Goal: Learn about a topic

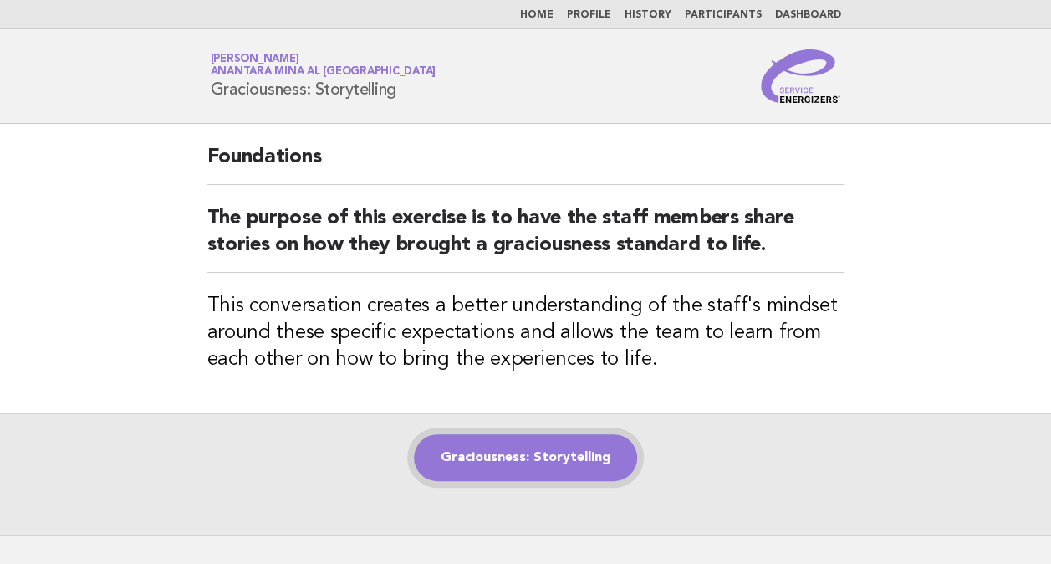
click at [507, 464] on link "Graciousness: Storytelling" at bounding box center [525, 457] width 223 height 47
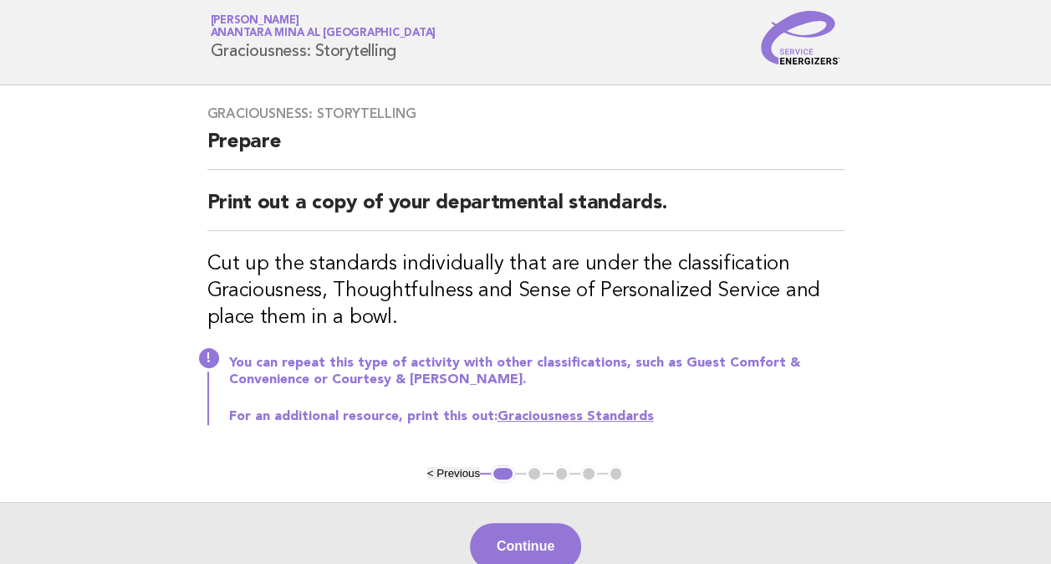
scroll to position [53, 0]
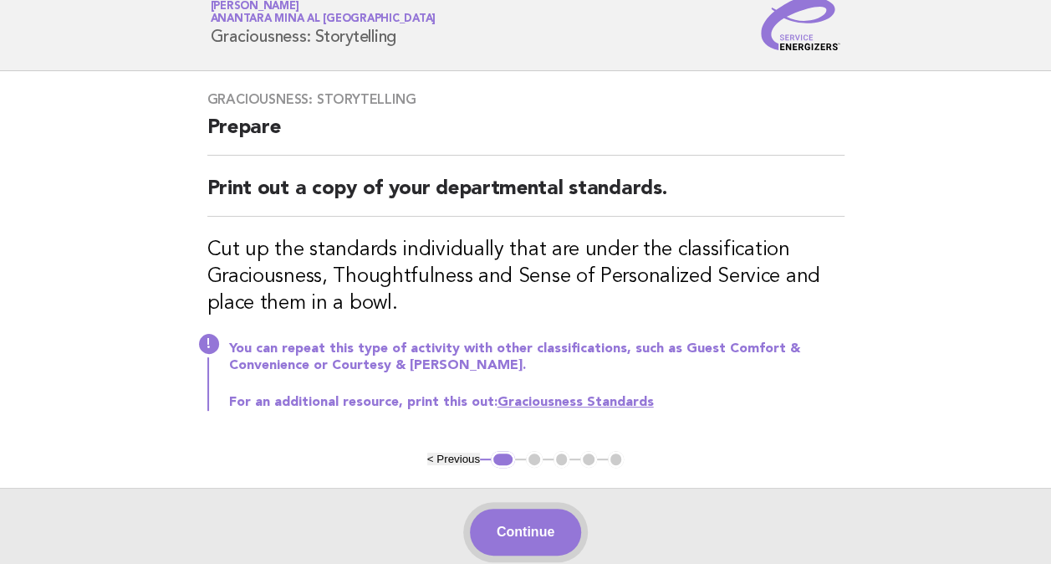
click at [503, 538] on button "Continue" at bounding box center [525, 531] width 111 height 47
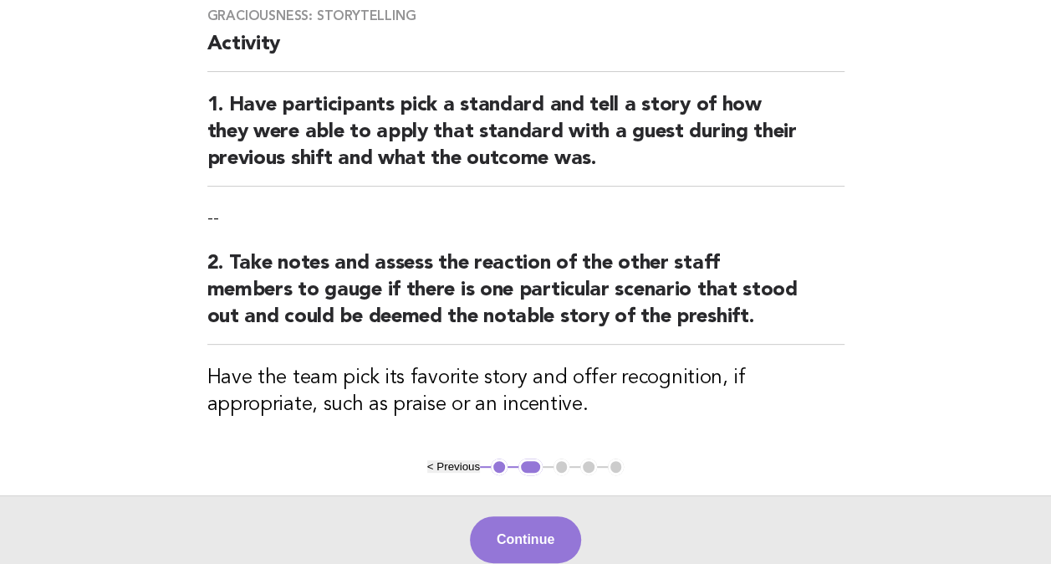
scroll to position [137, 0]
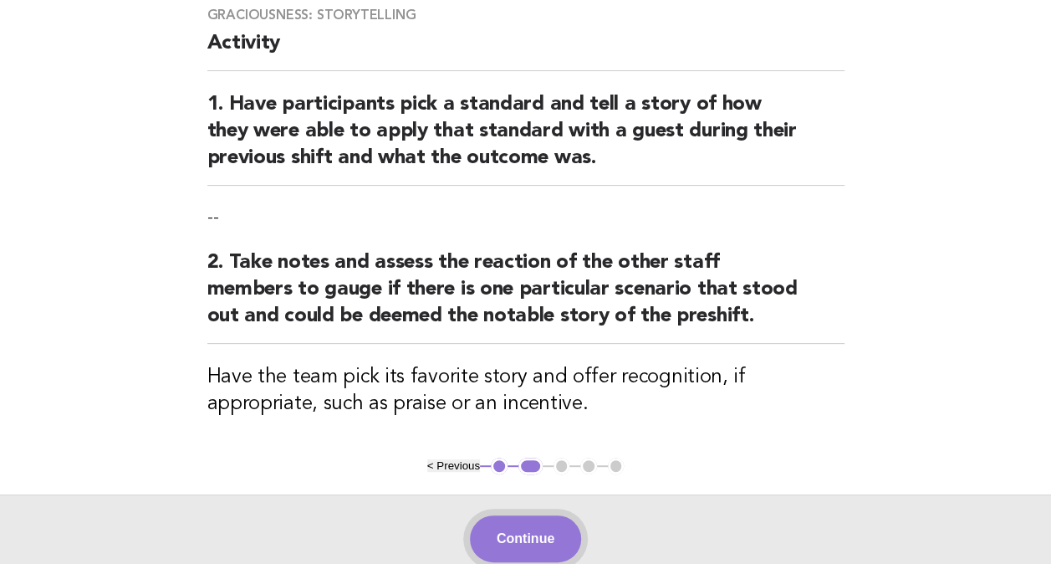
click at [505, 535] on button "Continue" at bounding box center [525, 538] width 111 height 47
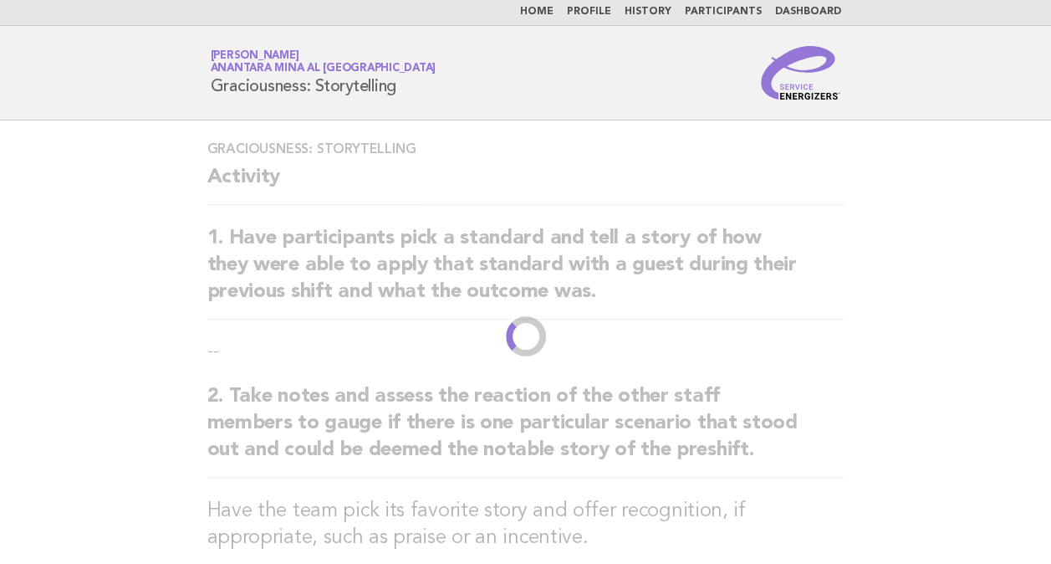
scroll to position [0, 0]
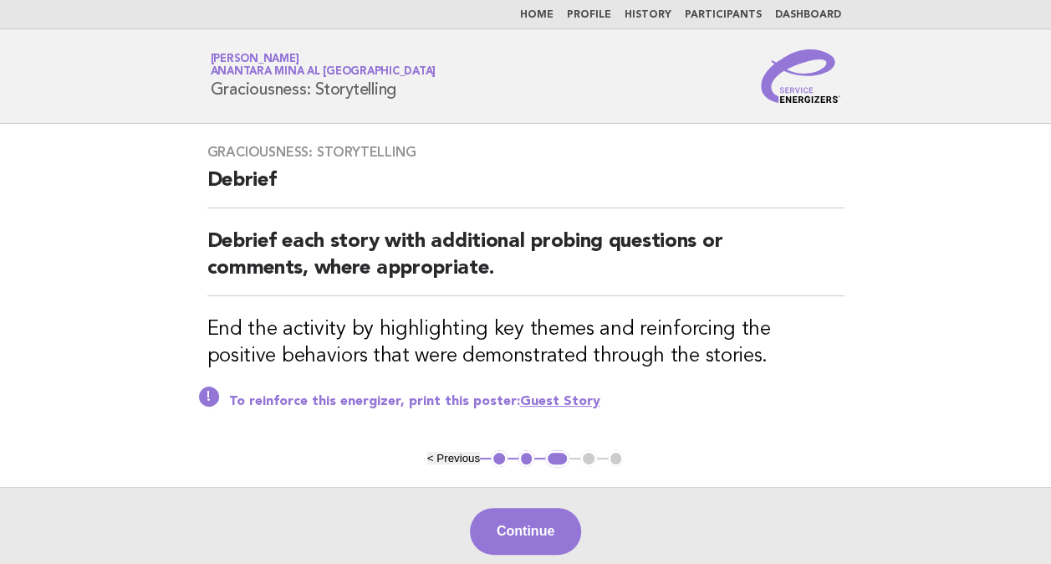
click at [520, 452] on button "2" at bounding box center [526, 458] width 17 height 17
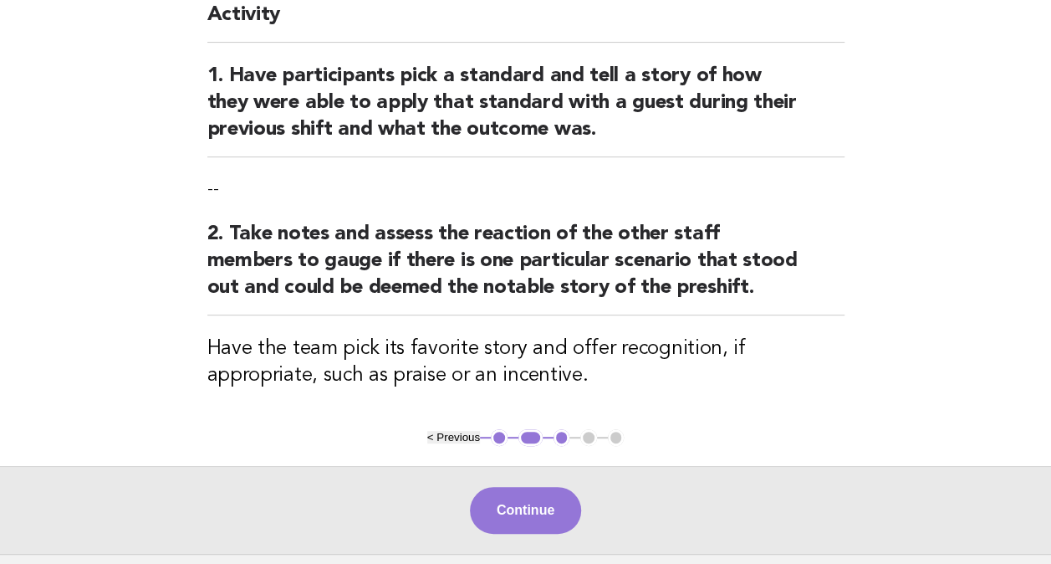
scroll to position [167, 0]
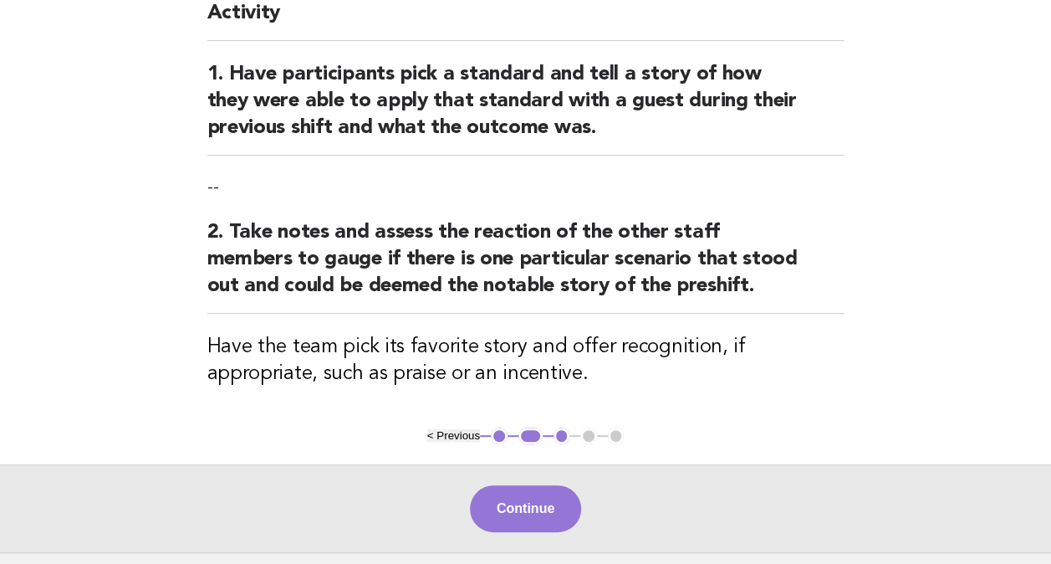
click at [524, 432] on button "2" at bounding box center [530, 435] width 24 height 17
click at [502, 435] on button "1" at bounding box center [499, 435] width 17 height 17
